Goal: Share content

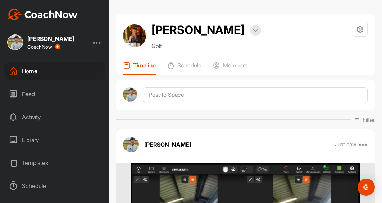
click at [48, 71] on div "Home" at bounding box center [54, 71] width 101 height 18
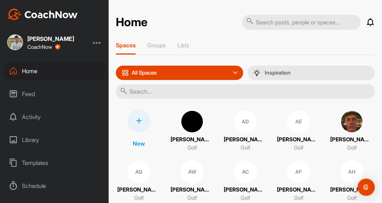
click at [173, 95] on input "text" at bounding box center [245, 91] width 259 height 14
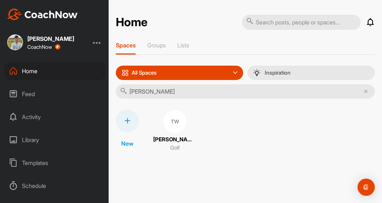
type input "[PERSON_NAME]"
click at [170, 122] on div "TW" at bounding box center [174, 121] width 23 height 23
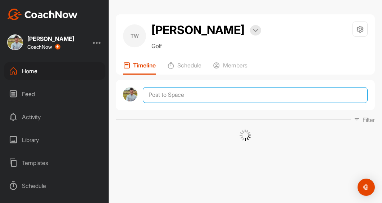
click at [153, 94] on textarea at bounding box center [255, 95] width 225 height 16
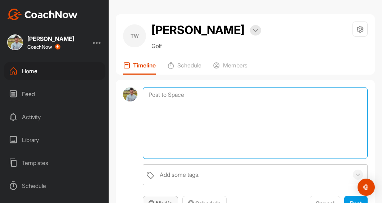
scroll to position [108, 0]
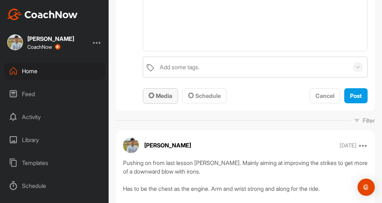
click at [168, 97] on span "Media" at bounding box center [160, 95] width 24 height 7
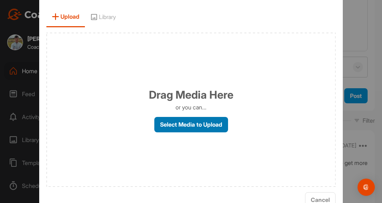
click at [203, 129] on label "Select Media to Upload" at bounding box center [191, 124] width 74 height 15
click at [0, 0] on input "Select Media to Upload" at bounding box center [0, 0] width 0 height 0
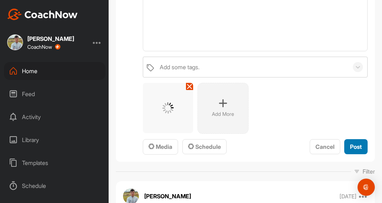
click at [351, 146] on span "Post" at bounding box center [356, 146] width 12 height 7
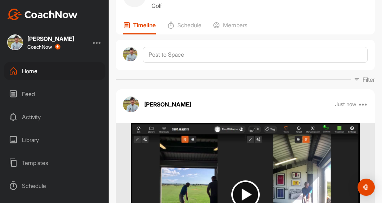
scroll to position [36, 0]
